Goal: Task Accomplishment & Management: Manage account settings

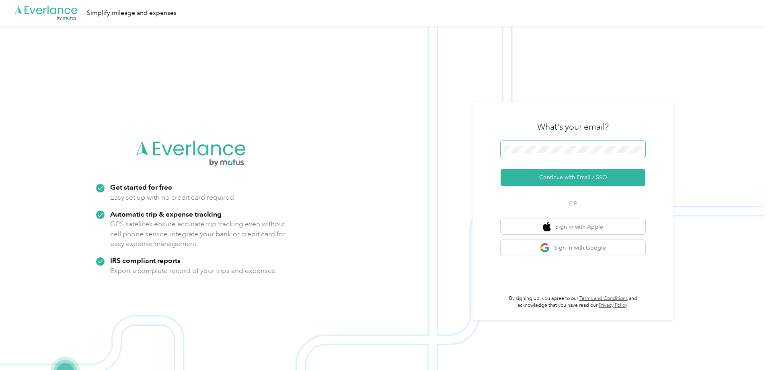
click at [524, 144] on span at bounding box center [573, 149] width 145 height 17
click at [558, 176] on button "Continue with Email / SSO" at bounding box center [573, 177] width 145 height 17
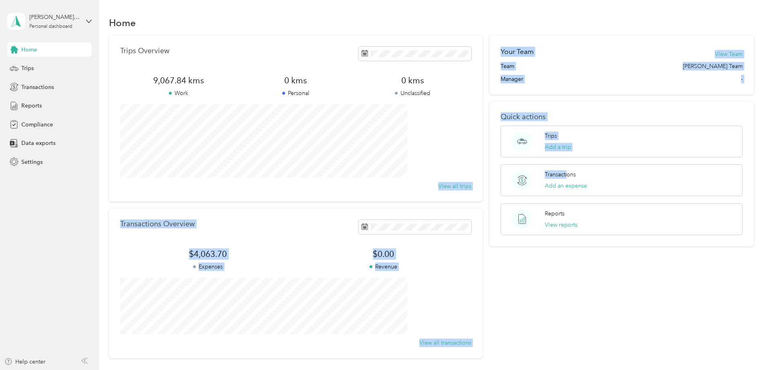
click at [299, 129] on div "Trips Overview 9,067.84 kms Work 0 kms Personal 0 kms Unclassified View all tri…" at bounding box center [432, 196] width 646 height 323
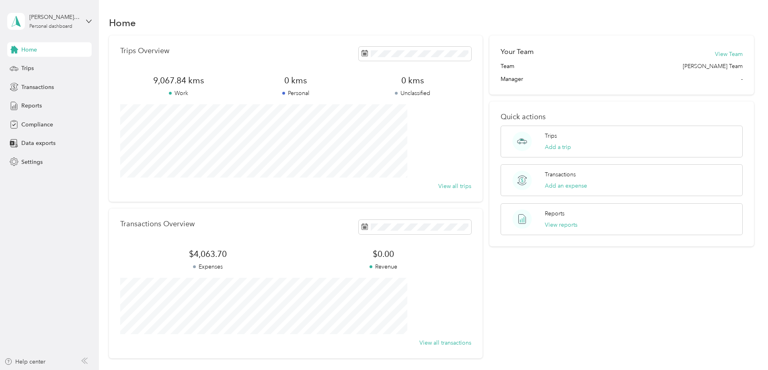
click at [124, 83] on div "Trips Overview 9,067.84 kms Work 0 kms Personal 0 kms Unclassified View all tri…" at bounding box center [432, 196] width 646 height 323
click at [28, 66] on span "Trips" at bounding box center [27, 68] width 12 height 8
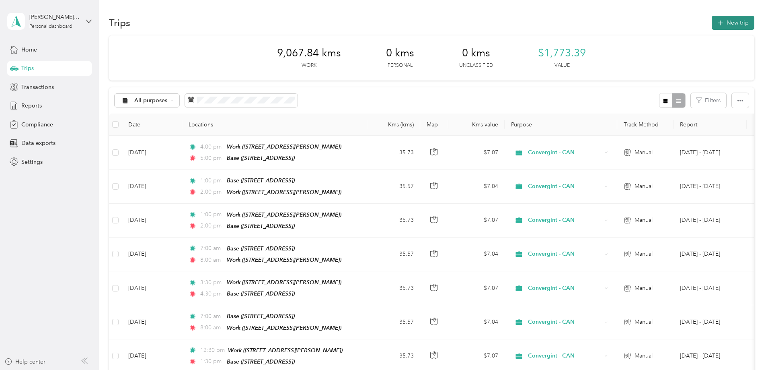
click at [712, 22] on button "New trip" at bounding box center [733, 23] width 43 height 14
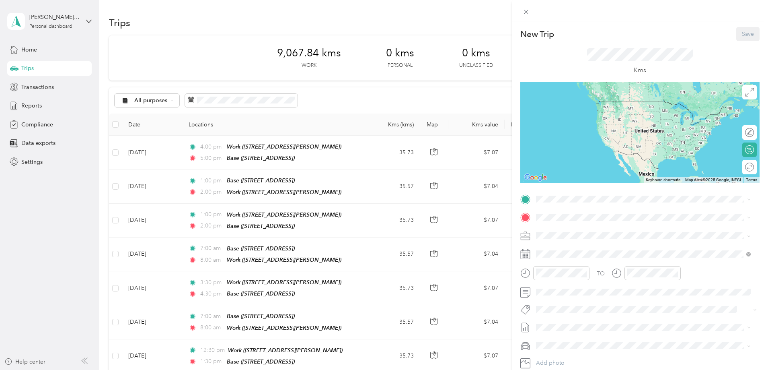
click at [554, 233] on div "Base [STREET_ADDRESS]" at bounding box center [576, 234] width 51 height 17
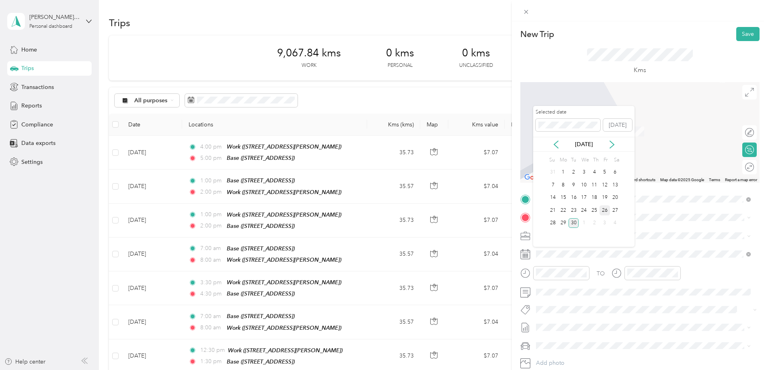
click at [605, 210] on div "26" at bounding box center [605, 210] width 10 height 10
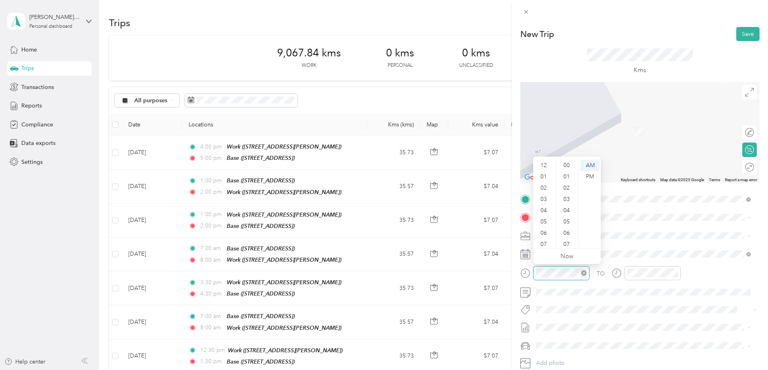
scroll to position [48, 0]
click at [545, 241] on div "11" at bounding box center [544, 240] width 19 height 11
click at [566, 165] on div "00" at bounding box center [567, 165] width 19 height 11
click at [590, 164] on div "AM" at bounding box center [589, 165] width 19 height 11
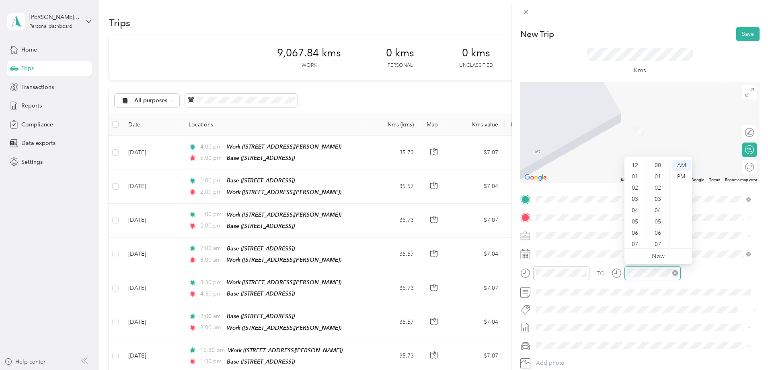
scroll to position [48, 0]
click at [636, 239] on div "11" at bounding box center [635, 240] width 19 height 11
click at [657, 160] on div "45" at bounding box center [658, 159] width 19 height 11
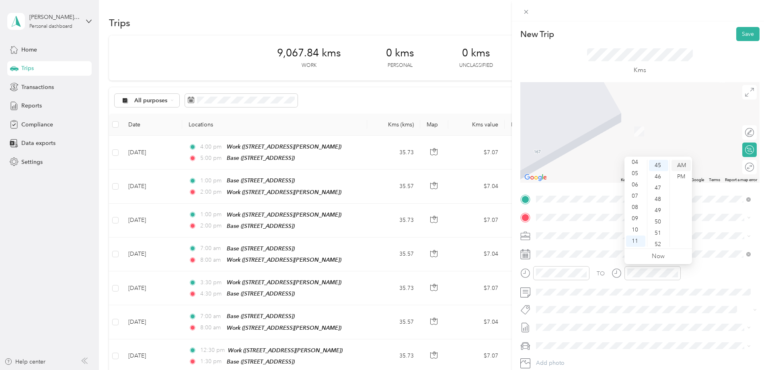
click at [683, 163] on div "AM" at bounding box center [681, 165] width 19 height 11
click at [603, 247] on span "[STREET_ADDRESS][PERSON_NAME]" at bounding box center [599, 246] width 96 height 7
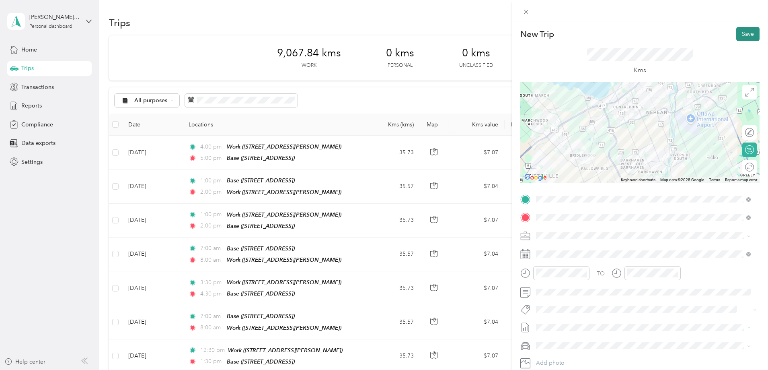
click at [742, 35] on button "Save" at bounding box center [748, 34] width 23 height 14
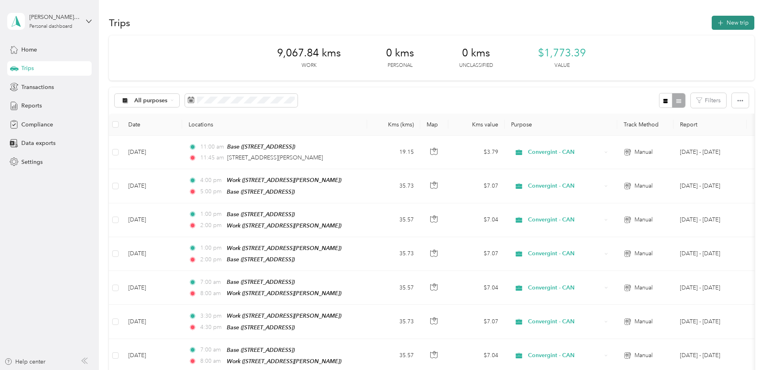
click at [712, 27] on button "New trip" at bounding box center [733, 23] width 43 height 14
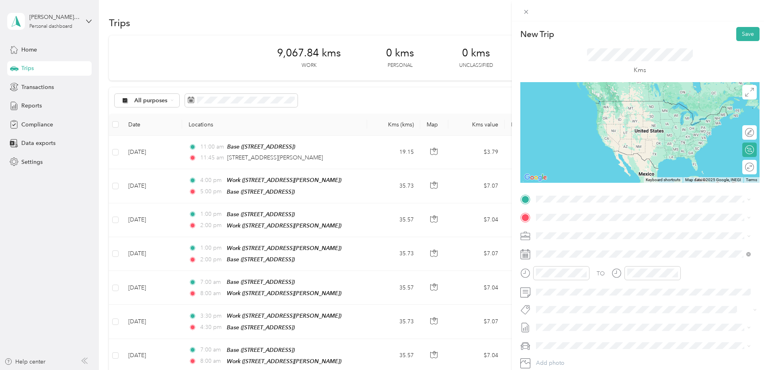
click at [580, 228] on span "[STREET_ADDRESS][PERSON_NAME]" at bounding box center [599, 225] width 96 height 7
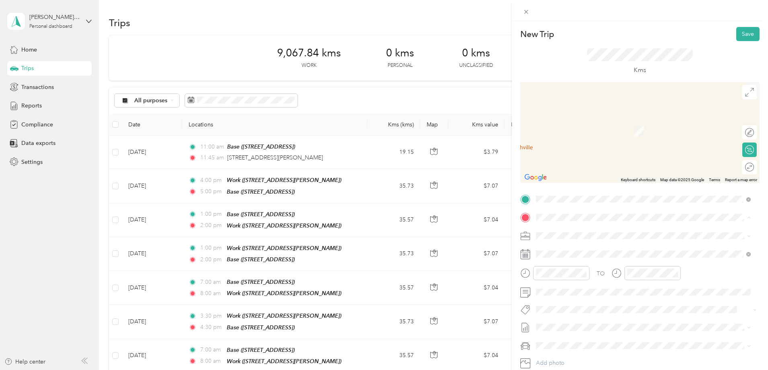
click at [566, 255] on span "[STREET_ADDRESS]" at bounding box center [576, 258] width 51 height 7
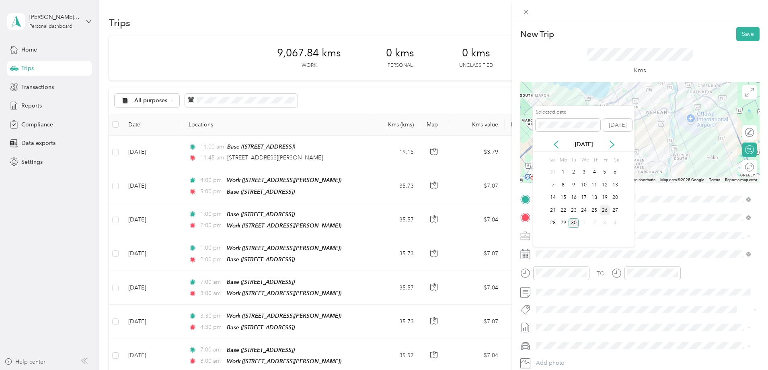
click at [604, 210] on div "26" at bounding box center [605, 210] width 10 height 10
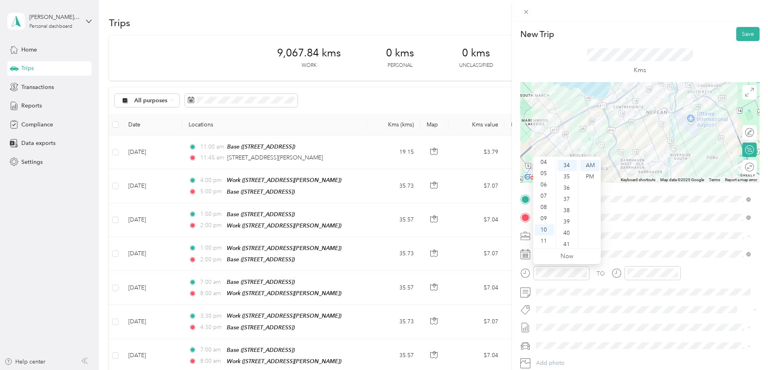
scroll to position [0, 0]
click at [546, 174] on div "01" at bounding box center [544, 176] width 19 height 11
click at [567, 195] on div "30" at bounding box center [567, 196] width 19 height 11
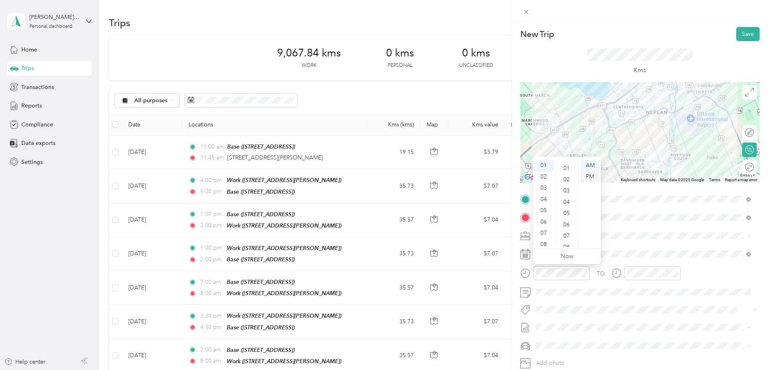
click at [591, 175] on div "PM" at bounding box center [589, 176] width 19 height 11
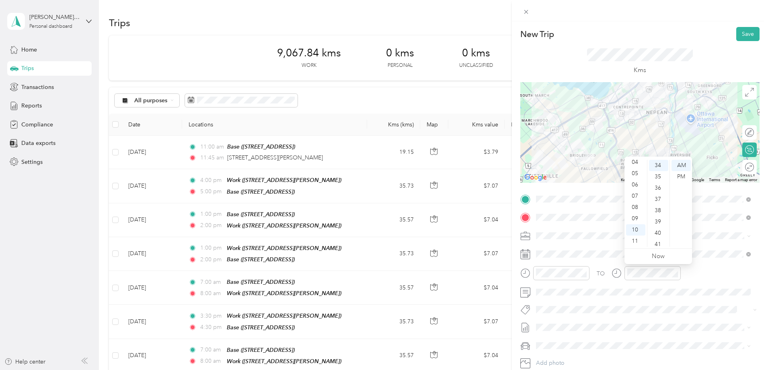
scroll to position [0, 0]
click at [636, 187] on div "02" at bounding box center [635, 187] width 19 height 11
click at [660, 180] on div "15" at bounding box center [658, 179] width 19 height 11
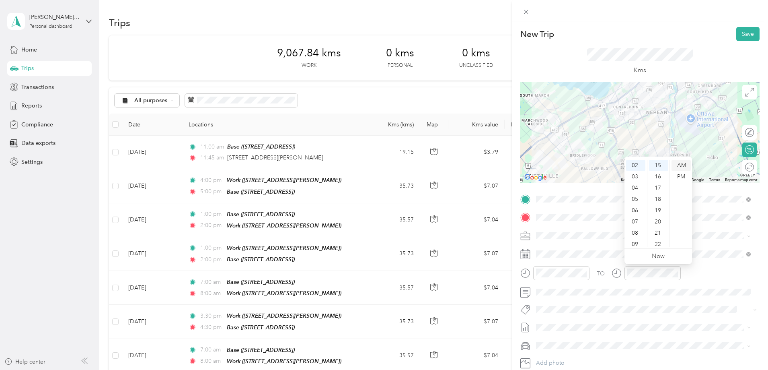
click at [684, 162] on div "AM" at bounding box center [681, 165] width 19 height 11
click at [681, 179] on div "PM" at bounding box center [681, 176] width 19 height 11
click at [739, 34] on button "Save" at bounding box center [748, 34] width 23 height 14
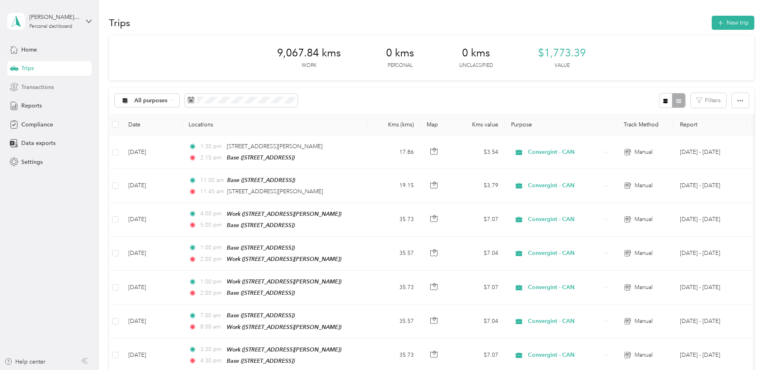
click at [38, 84] on span "Transactions" at bounding box center [37, 87] width 33 height 8
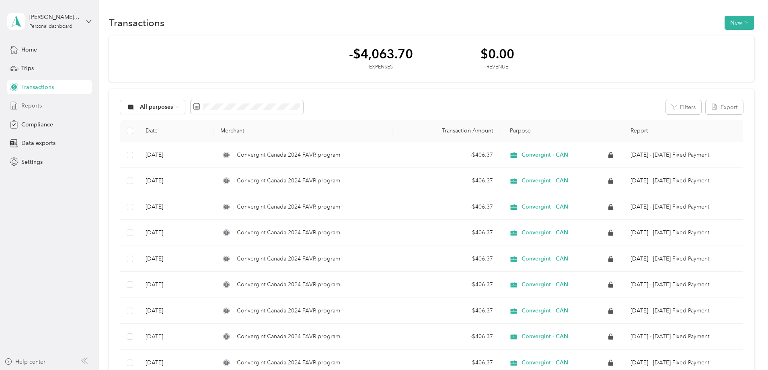
click at [36, 108] on span "Reports" at bounding box center [31, 105] width 21 height 8
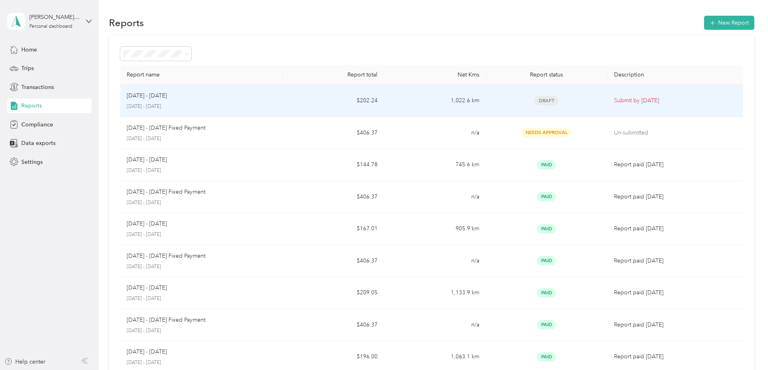
click at [334, 105] on td "$202.24" at bounding box center [333, 101] width 101 height 32
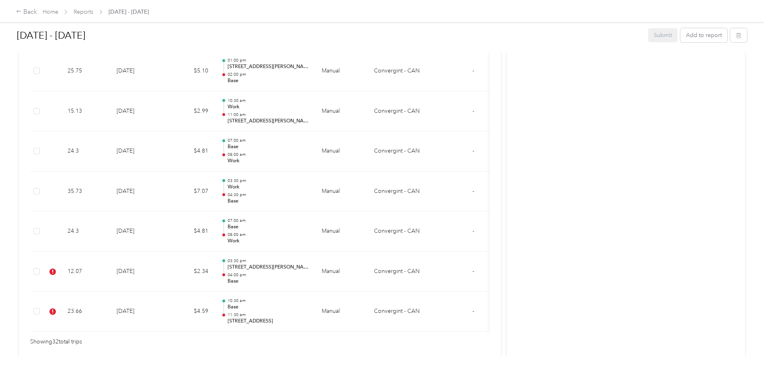
scroll to position [1284, 0]
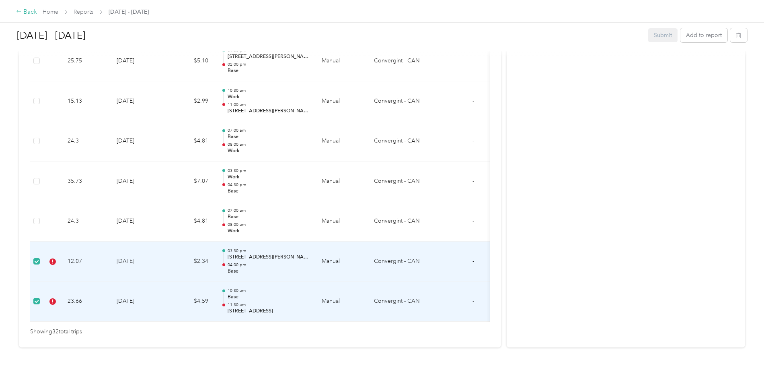
click at [37, 8] on div "Back" at bounding box center [26, 12] width 21 height 10
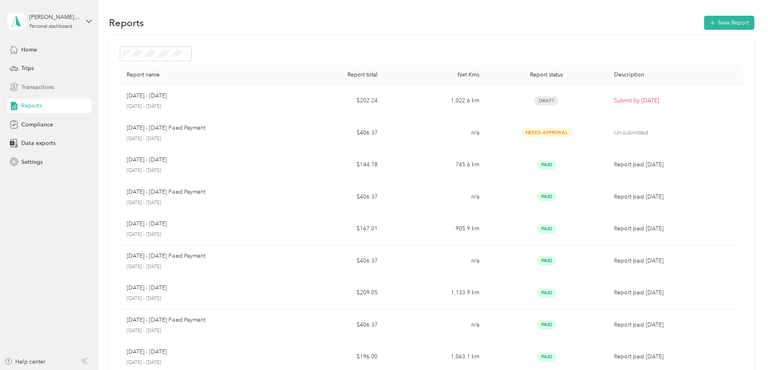
click at [45, 86] on span "Transactions" at bounding box center [37, 87] width 33 height 8
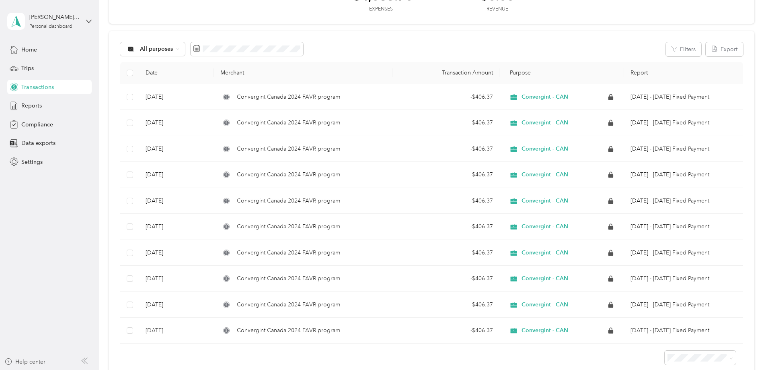
scroll to position [35, 0]
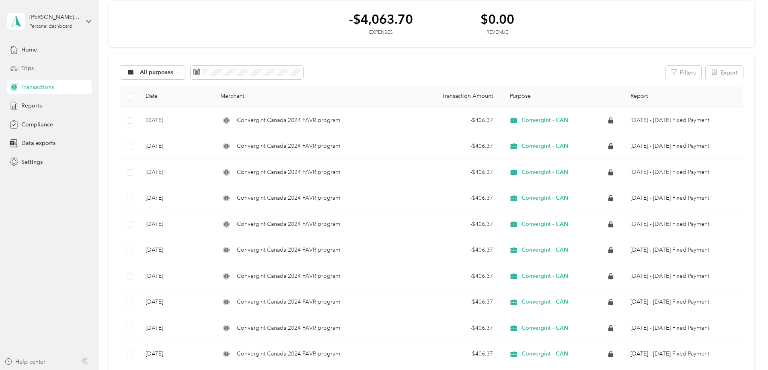
click at [29, 67] on span "Trips" at bounding box center [27, 68] width 12 height 8
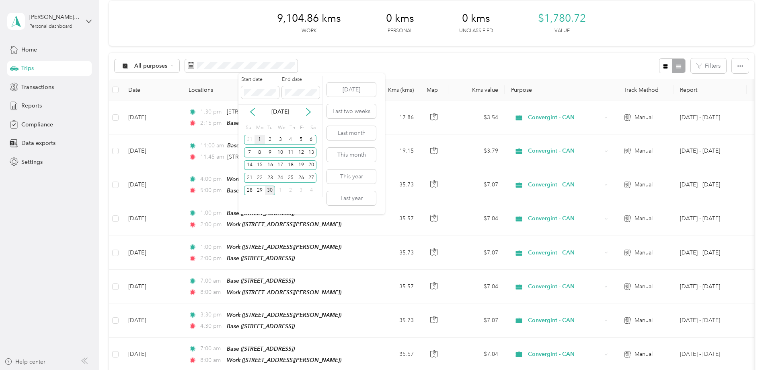
click at [258, 140] on div "1" at bounding box center [260, 140] width 10 height 10
click at [271, 189] on div "30" at bounding box center [270, 190] width 10 height 10
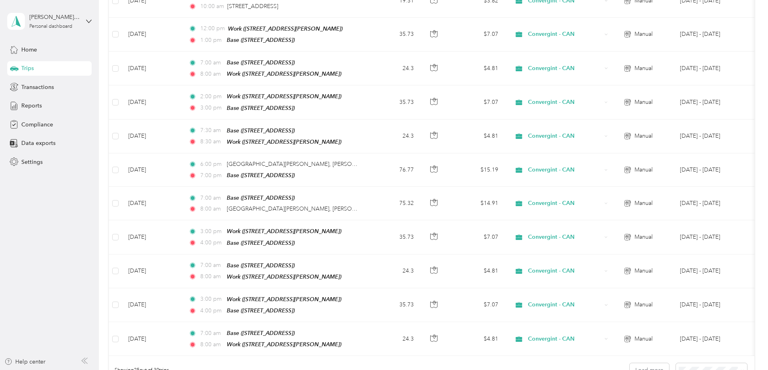
scroll to position [724, 0]
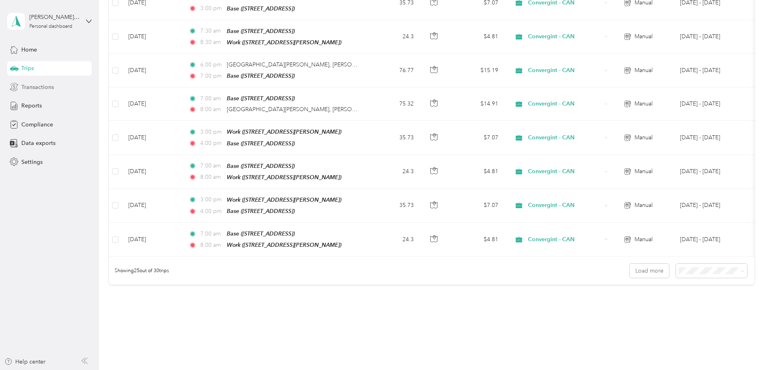
click at [37, 89] on span "Transactions" at bounding box center [37, 87] width 33 height 8
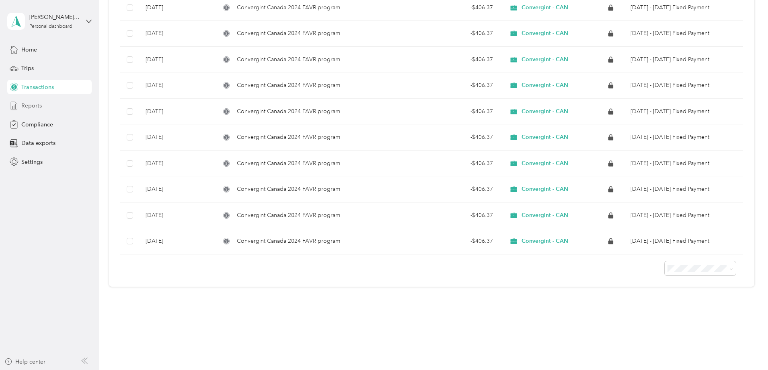
click at [35, 105] on span "Reports" at bounding box center [31, 105] width 21 height 8
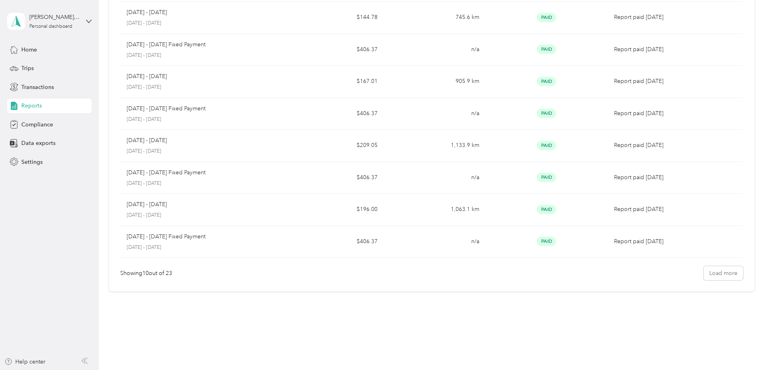
scroll to position [152, 0]
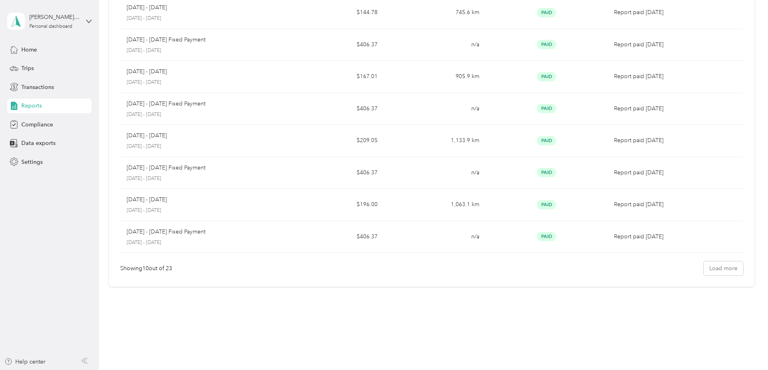
click at [33, 103] on span "Reports" at bounding box center [31, 105] width 21 height 8
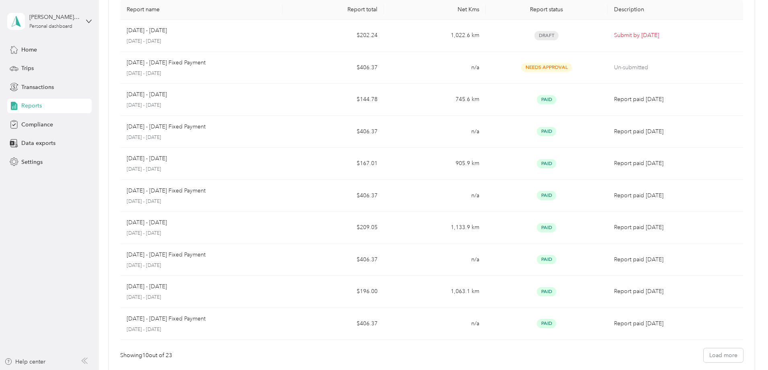
scroll to position [0, 0]
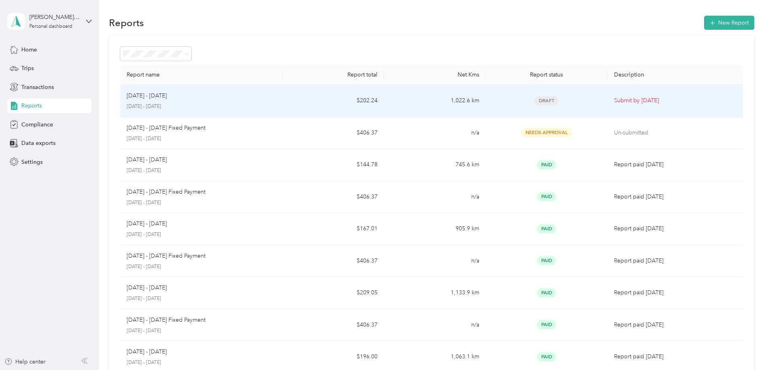
click at [486, 97] on td "Draft" at bounding box center [547, 101] width 122 height 32
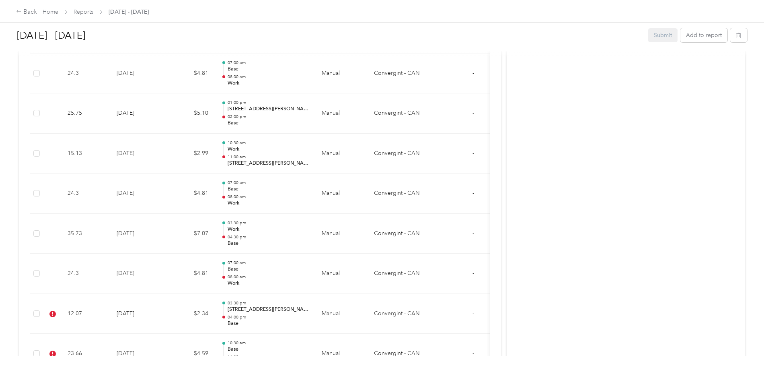
scroll to position [1316, 0]
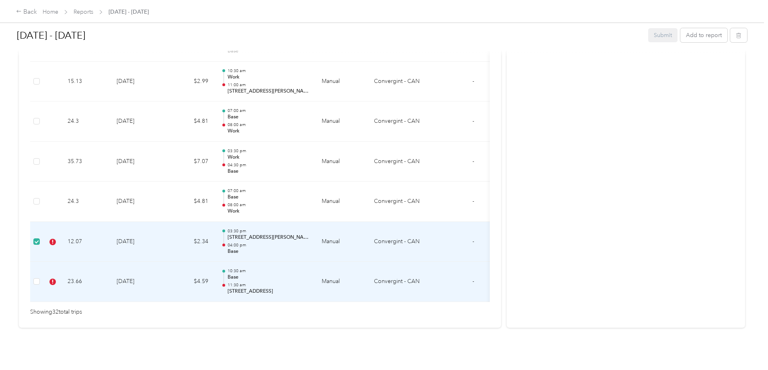
click at [43, 274] on td at bounding box center [36, 281] width 13 height 40
click at [738, 37] on icon "button" at bounding box center [738, 36] width 0 height 2
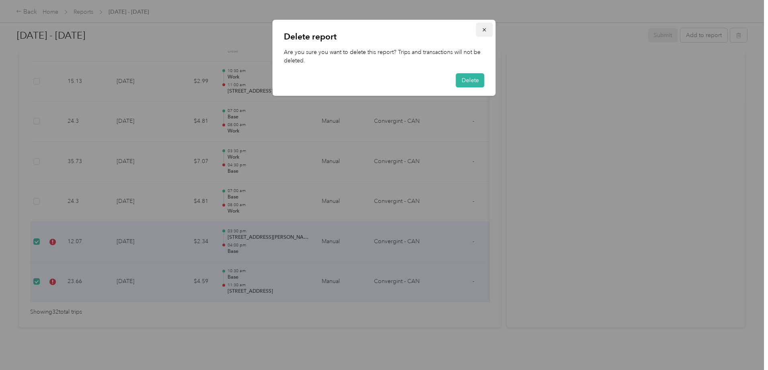
click at [482, 30] on icon "button" at bounding box center [485, 30] width 6 height 6
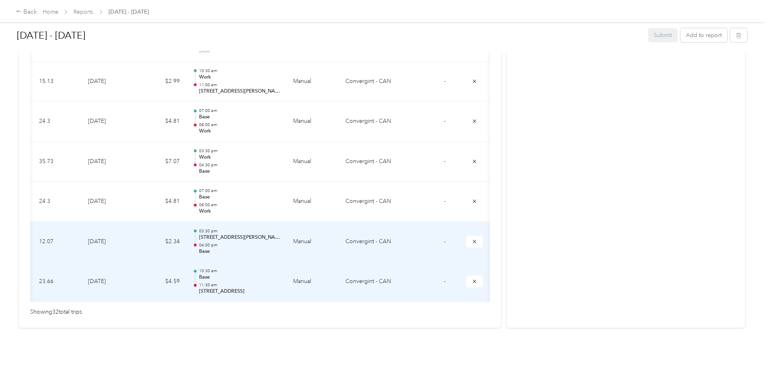
scroll to position [0, 115]
click at [466, 235] on button "submit" at bounding box center [474, 241] width 17 height 12
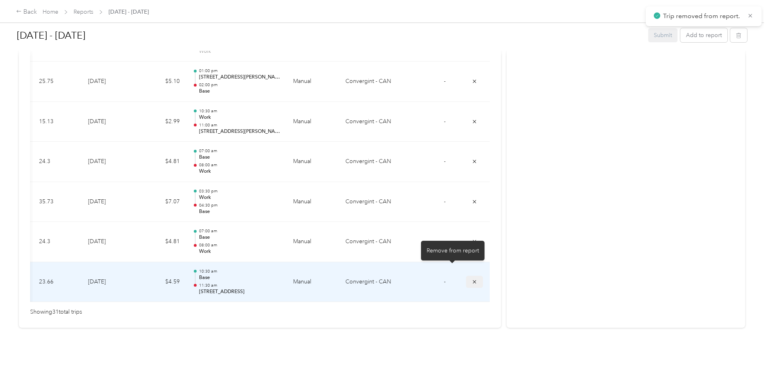
click at [473, 280] on icon "submit" at bounding box center [474, 281] width 3 height 3
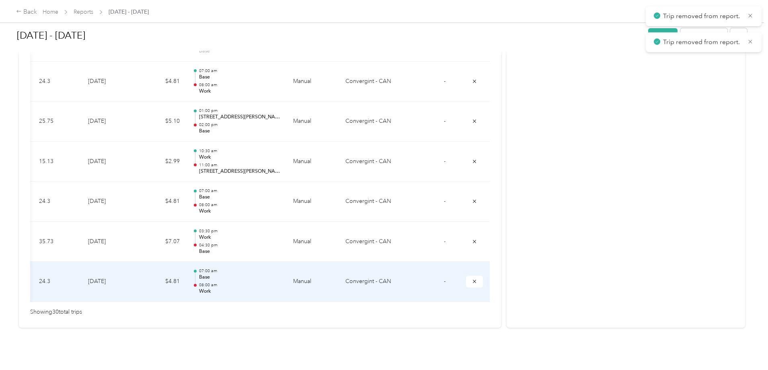
scroll to position [1216, 0]
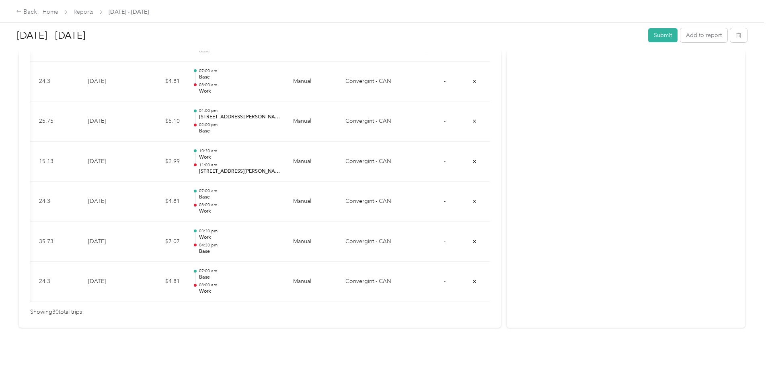
drag, startPoint x: 676, startPoint y: 53, endPoint x: 678, endPoint y: 259, distance: 206.4
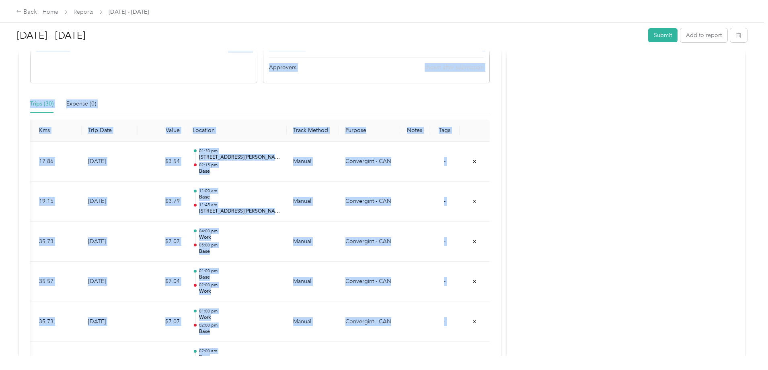
scroll to position [0, 0]
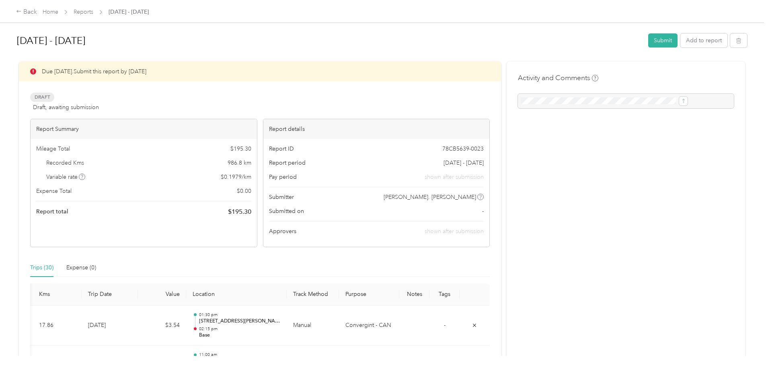
click at [648, 42] on button "Submit" at bounding box center [662, 40] width 29 height 14
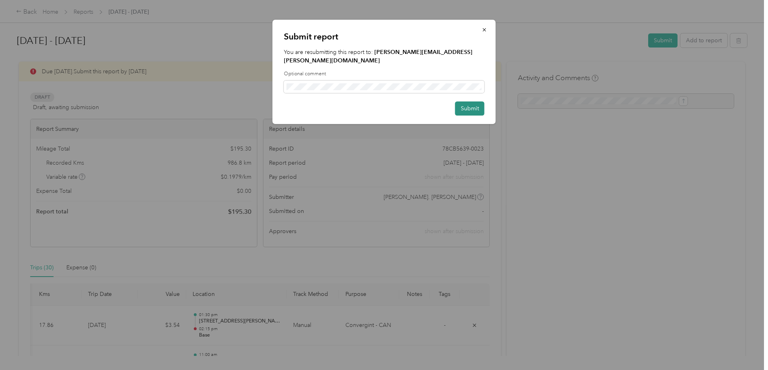
click at [475, 101] on button "Submit" at bounding box center [469, 108] width 29 height 14
